Goal: Information Seeking & Learning: Learn about a topic

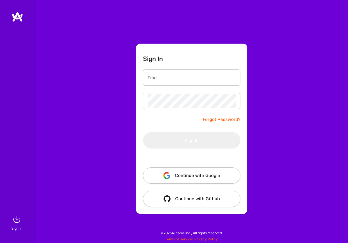
click at [186, 179] on button "Continue with Google" at bounding box center [192, 175] width 98 height 16
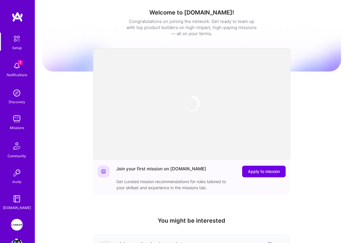
click at [14, 62] on img at bounding box center [17, 66] width 12 height 12
click at [15, 224] on img at bounding box center [17, 225] width 12 height 12
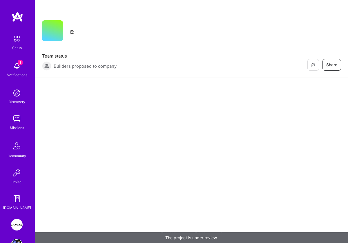
click at [17, 222] on img at bounding box center [17, 225] width 12 height 12
click at [18, 222] on img at bounding box center [17, 225] width 12 height 12
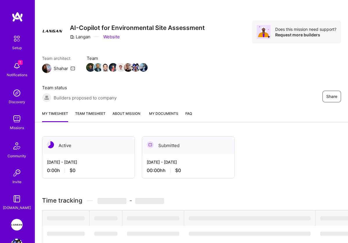
click at [14, 118] on img at bounding box center [17, 119] width 12 height 12
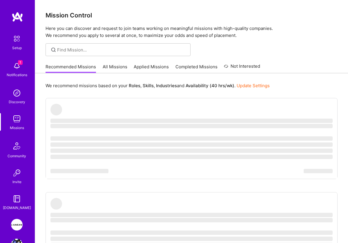
click at [17, 221] on img at bounding box center [17, 225] width 12 height 12
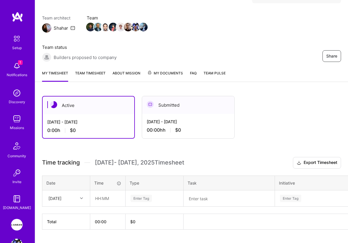
scroll to position [38, 0]
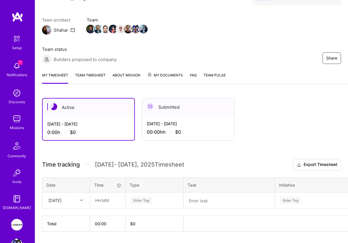
click at [86, 74] on link "Team timesheet" at bounding box center [90, 78] width 30 height 12
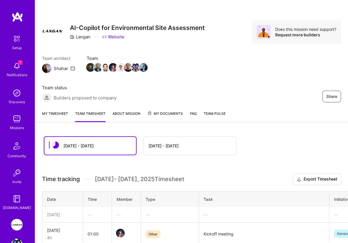
click at [123, 114] on link "About Mission" at bounding box center [127, 116] width 28 height 12
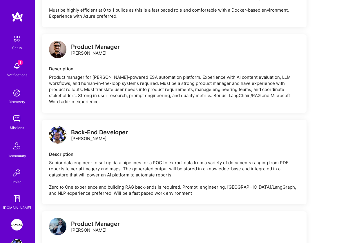
scroll to position [590, 0]
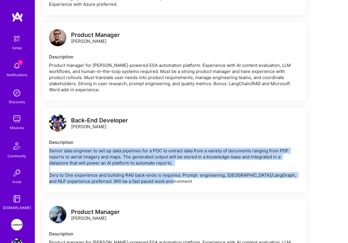
drag, startPoint x: 179, startPoint y: 187, endPoint x: 42, endPoint y: 158, distance: 140.6
click at [42, 155] on div "Back-End Developer [PERSON_NAME] Description Senior data engineer to set up dat…" at bounding box center [174, 150] width 265 height 85
copy div "Senior data engineer to set up data pipelines for a POC to extract data from a …"
